Goal: Task Accomplishment & Management: Manage account settings

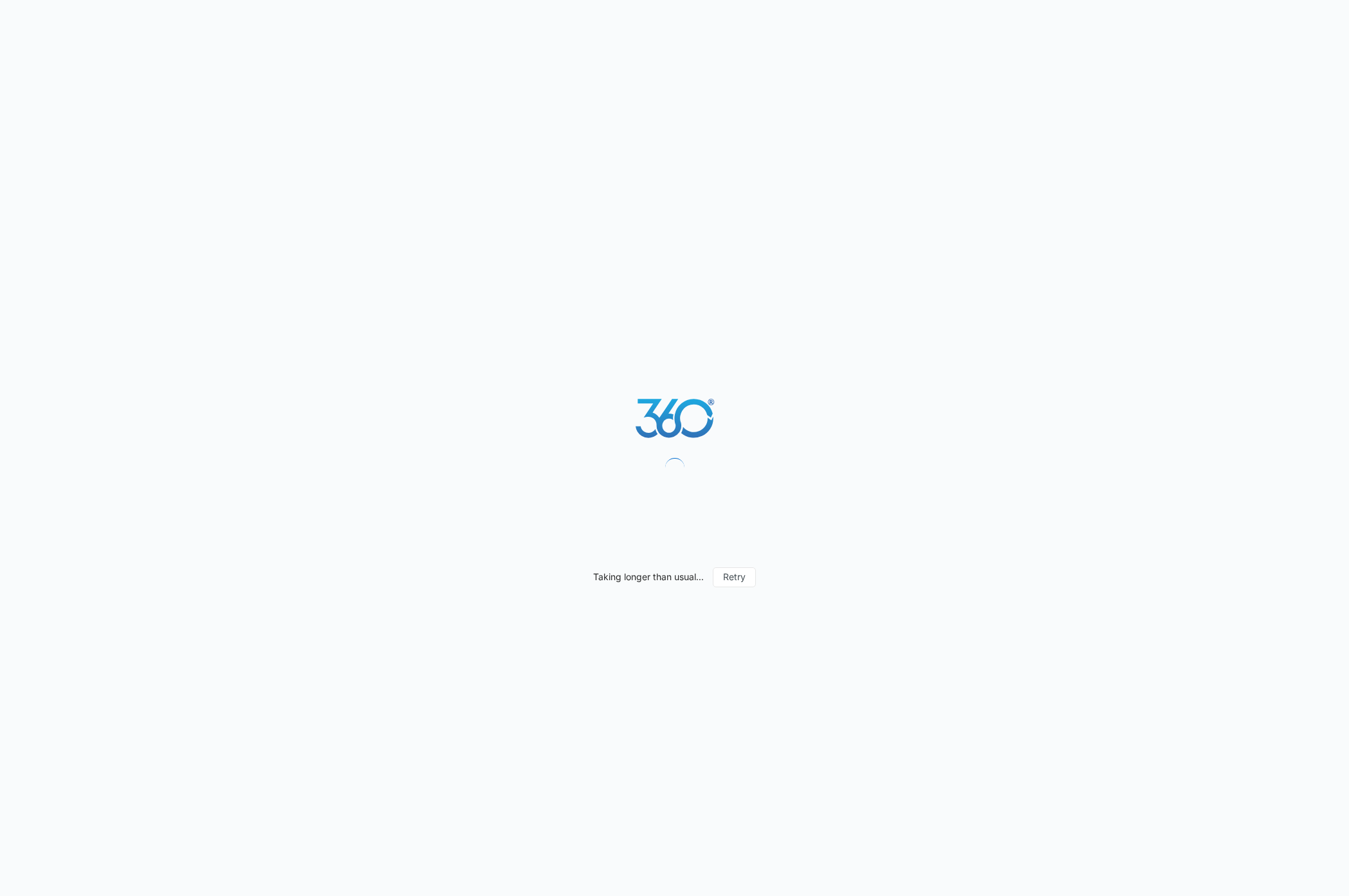
select select "35"
select select "US"
select select "America/New_York"
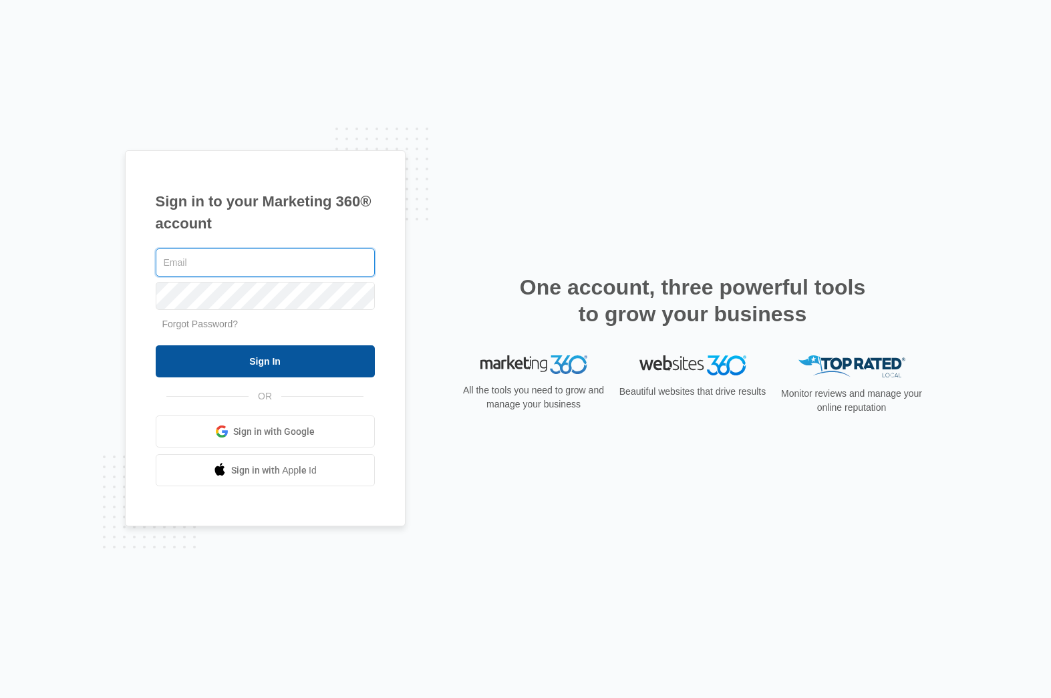
type input "[PERSON_NAME][EMAIL_ADDRESS][DOMAIN_NAME]"
click at [263, 362] on input "Sign In" at bounding box center [265, 361] width 219 height 32
